Goal: Download file/media

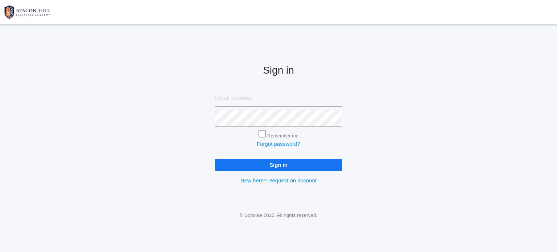
type input "[EMAIL_ADDRESS][DOMAIN_NAME]"
click at [276, 166] on input "Sign in" at bounding box center [278, 165] width 127 height 12
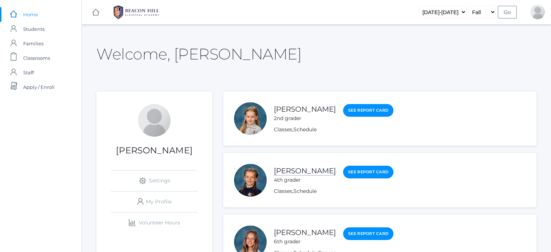
click at [287, 169] on link "[PERSON_NAME]" at bounding box center [305, 170] width 62 height 9
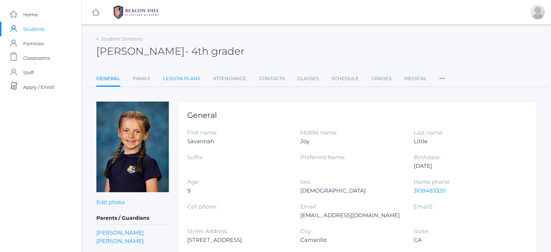
click at [187, 78] on link "Lesson Plans" at bounding box center [181, 78] width 37 height 15
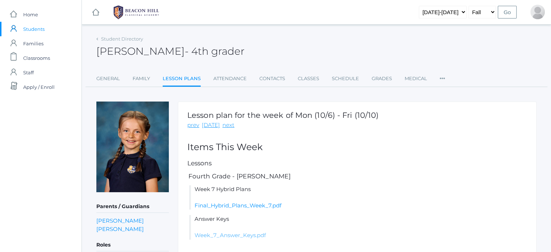
click at [229, 234] on link "Week_7_Answer_Keys.pdf" at bounding box center [230, 235] width 71 height 7
